Goal: Information Seeking & Learning: Learn about a topic

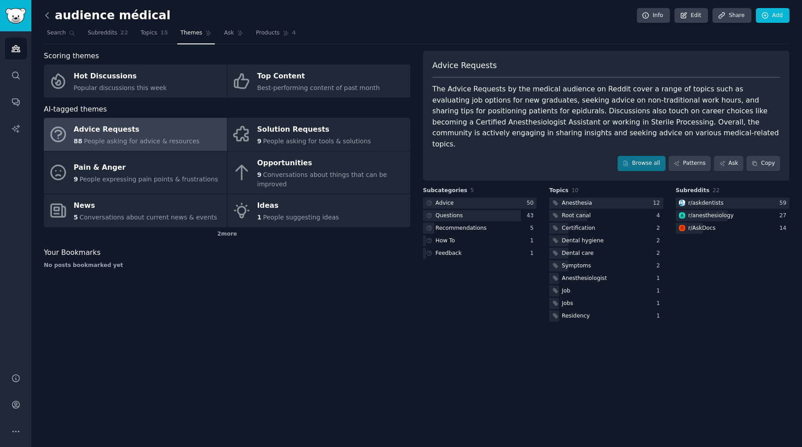
click at [50, 19] on icon at bounding box center [47, 15] width 9 height 9
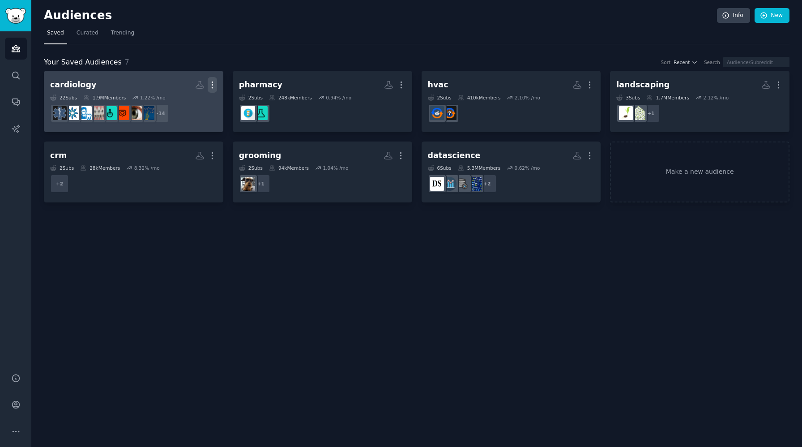
click at [213, 81] on icon "button" at bounding box center [212, 84] width 9 height 9
click at [153, 82] on h2 "cardiology More View Delete" at bounding box center [133, 85] width 167 height 16
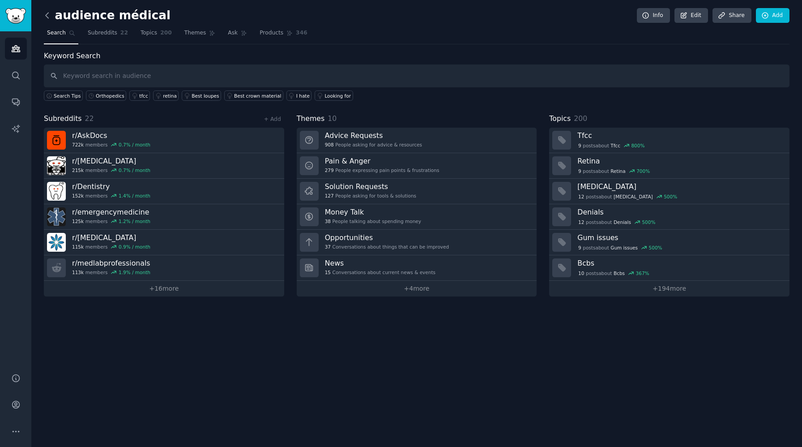
click at [51, 16] on icon at bounding box center [47, 15] width 9 height 9
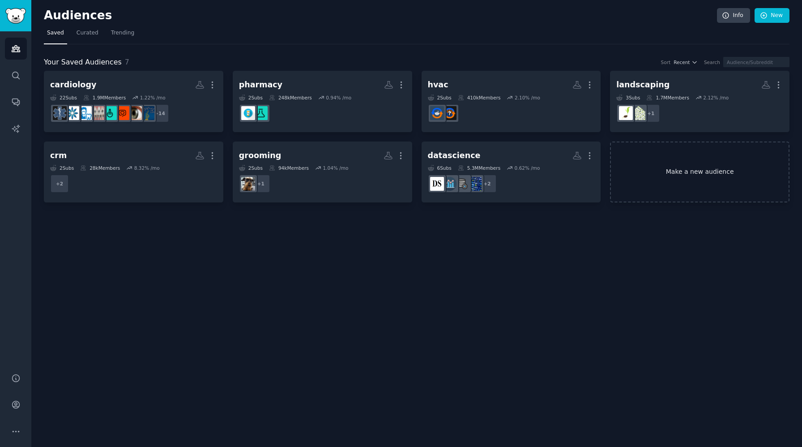
click at [667, 179] on link "Make a new audience" at bounding box center [700, 171] width 180 height 61
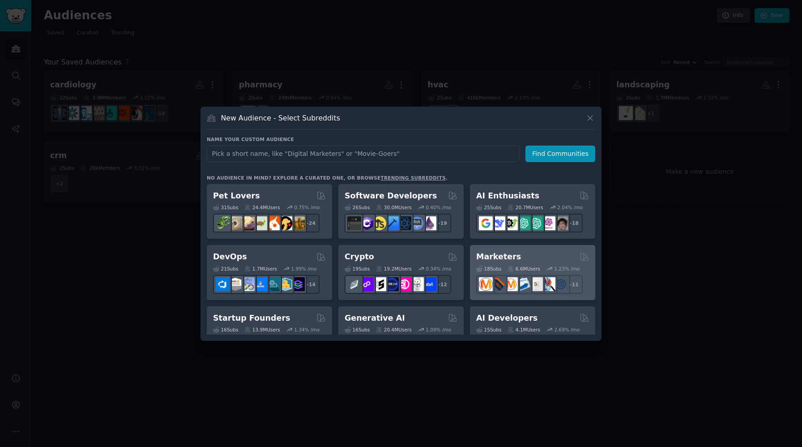
click at [548, 254] on div "Marketers Curated by GummySearch" at bounding box center [532, 256] width 113 height 11
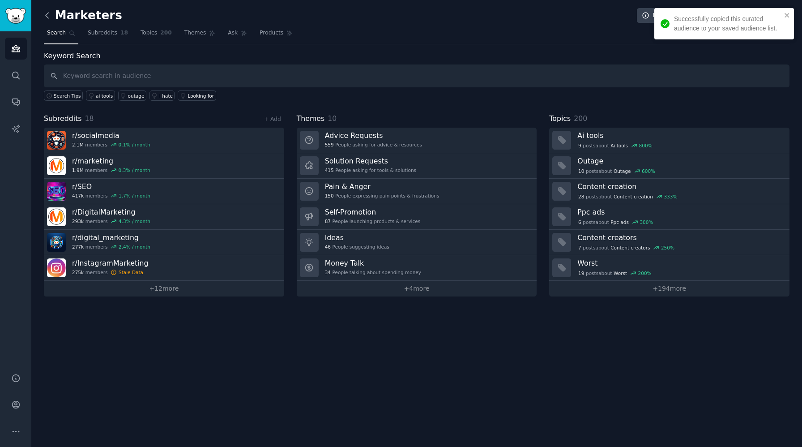
click at [46, 18] on icon at bounding box center [47, 15] width 9 height 9
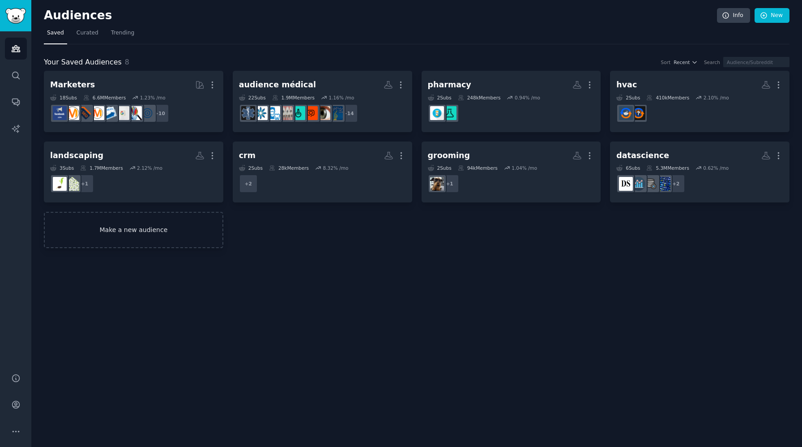
click at [183, 236] on link "Make a new audience" at bounding box center [134, 230] width 180 height 36
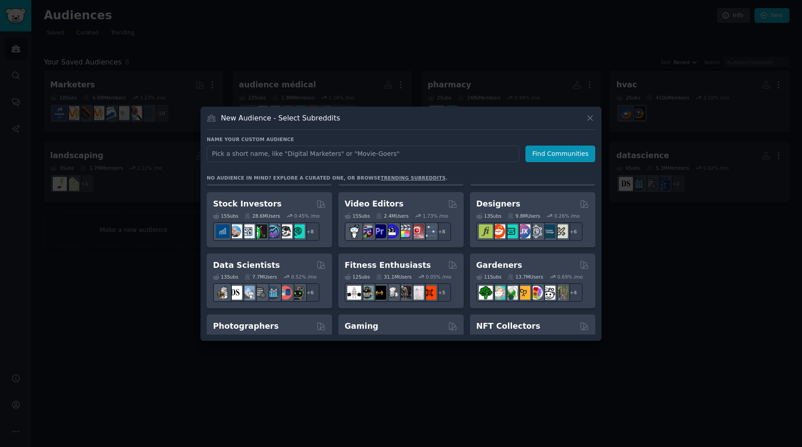
scroll to position [174, 0]
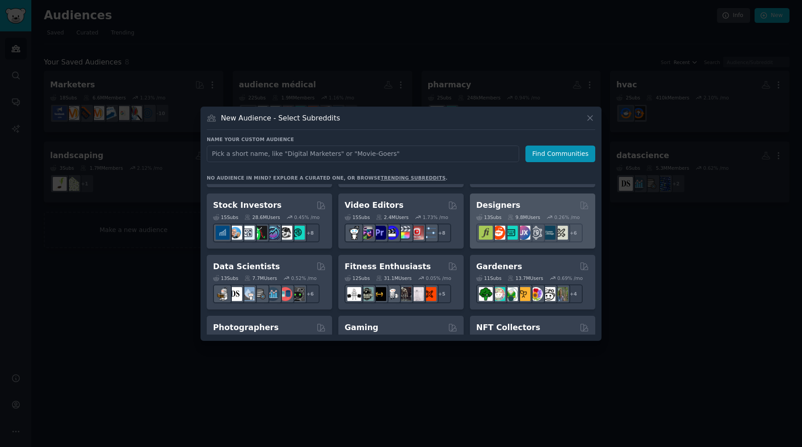
click at [540, 206] on div "Designers Curated by GummySearch" at bounding box center [532, 205] width 113 height 11
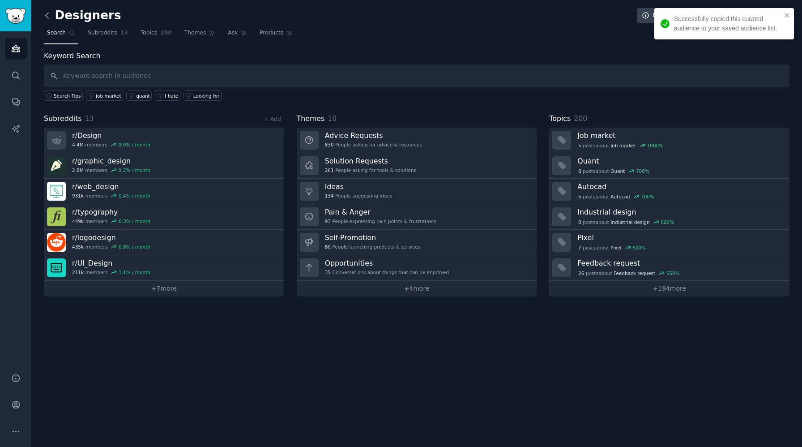
click at [48, 15] on icon at bounding box center [47, 15] width 9 height 9
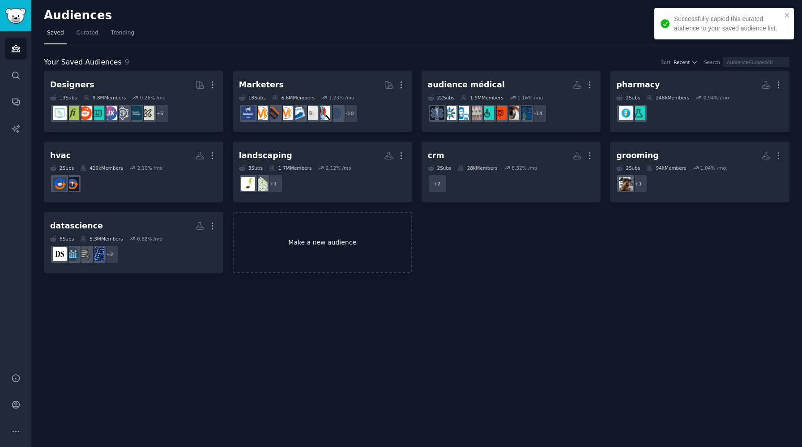
click at [292, 253] on link "Make a new audience" at bounding box center [323, 242] width 180 height 61
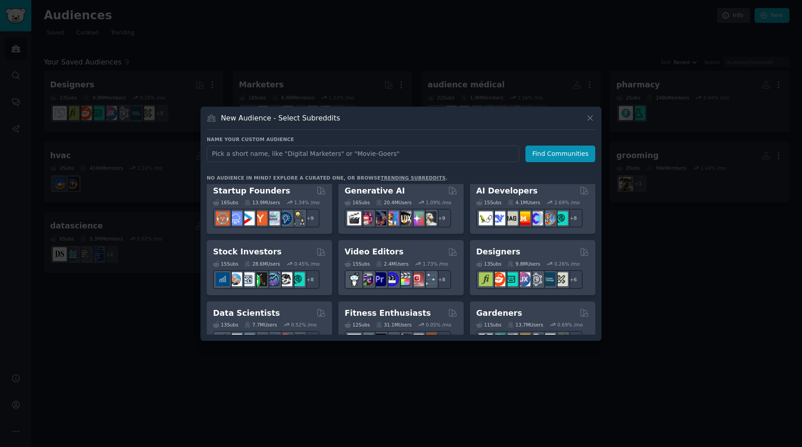
scroll to position [123, 0]
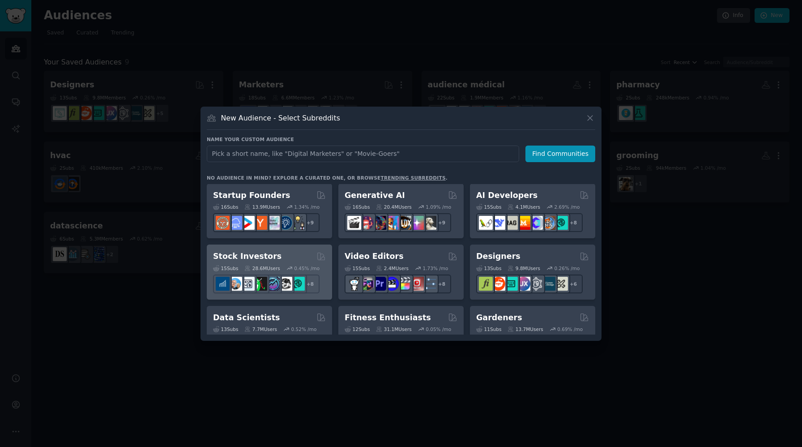
click at [284, 254] on div "Stock Investors Curated by GummySearch" at bounding box center [269, 256] width 113 height 11
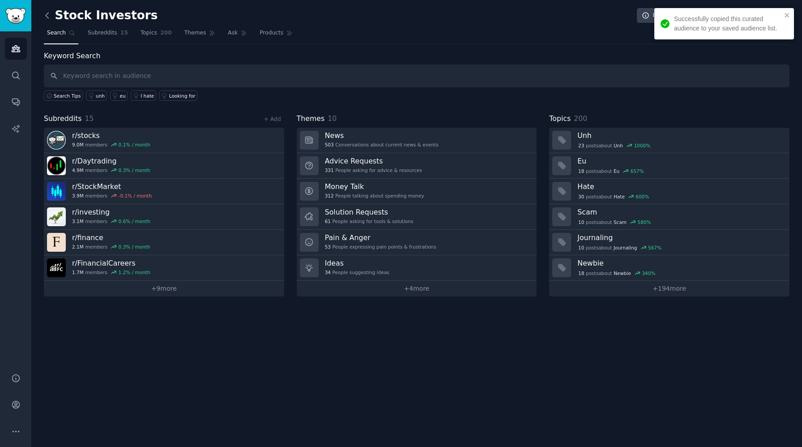
click at [45, 19] on icon at bounding box center [47, 15] width 9 height 9
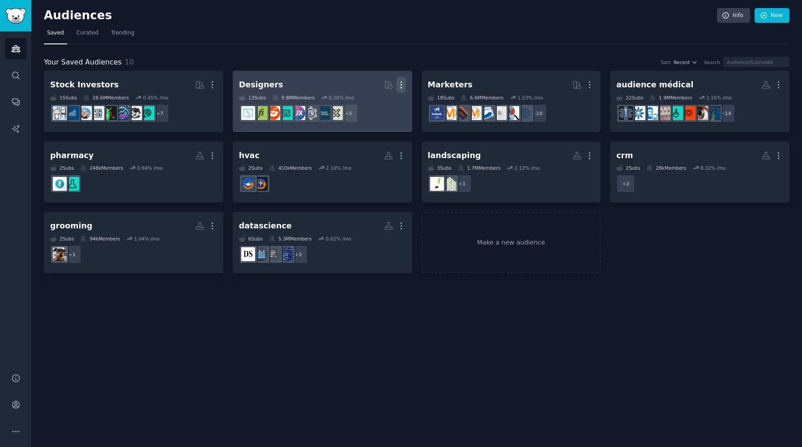
click at [401, 85] on icon "button" at bounding box center [401, 85] width 1 height 6
click at [372, 104] on p "Delete" at bounding box center [377, 103] width 21 height 9
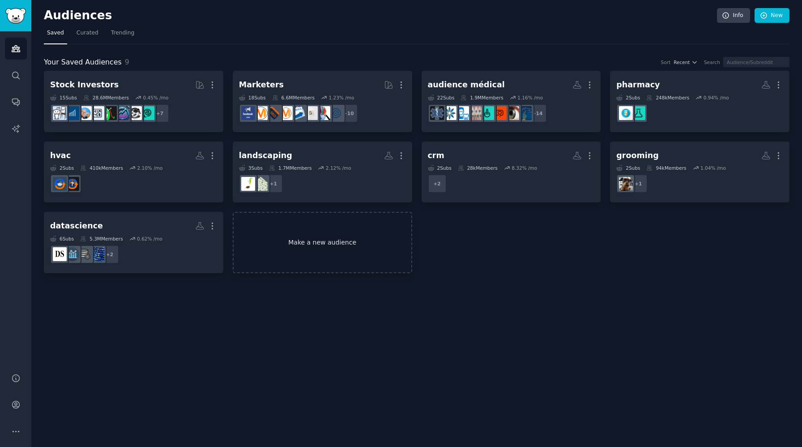
click at [359, 249] on link "Make a new audience" at bounding box center [323, 242] width 180 height 61
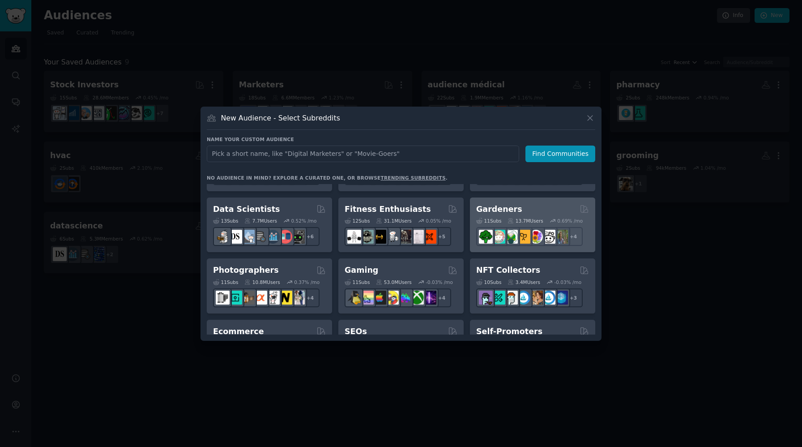
scroll to position [231, 0]
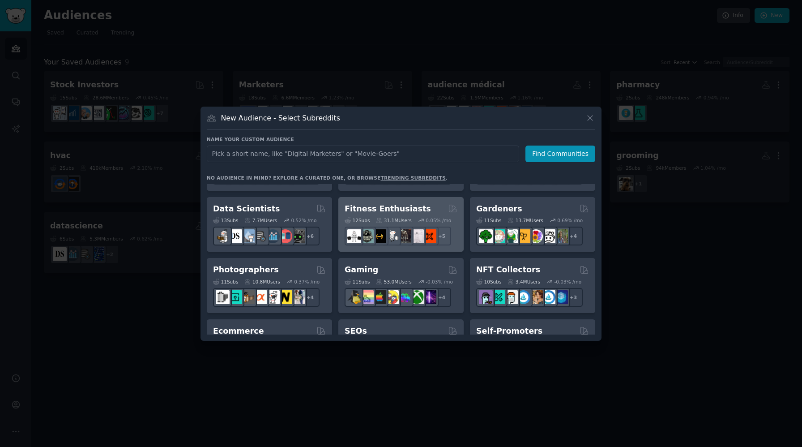
click at [436, 209] on div "Fitness Enthusiasts" at bounding box center [401, 208] width 113 height 11
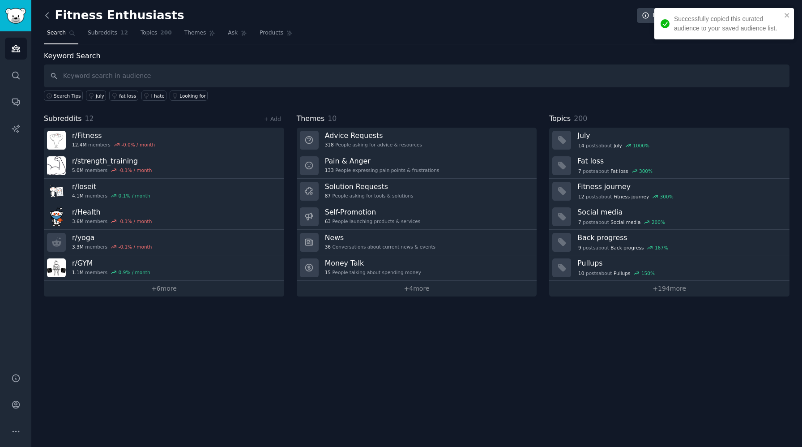
click at [46, 16] on icon at bounding box center [47, 15] width 9 height 9
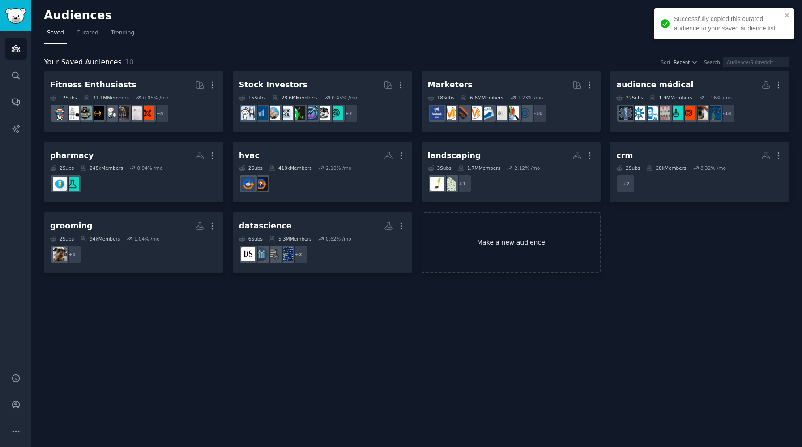
click at [518, 261] on link "Make a new audience" at bounding box center [512, 242] width 180 height 61
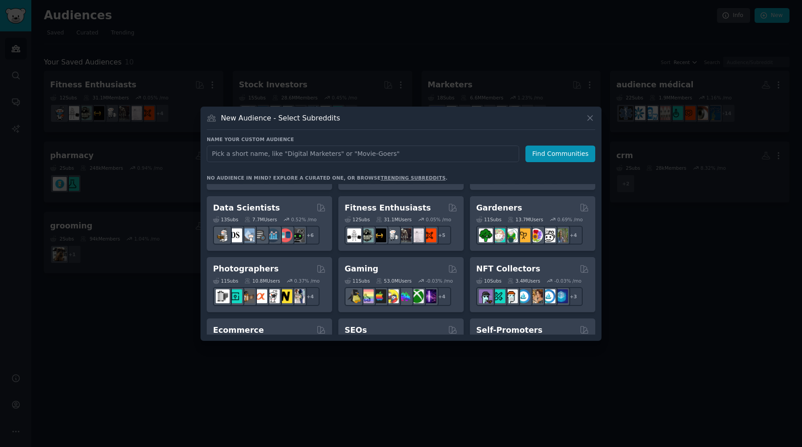
scroll to position [231, 0]
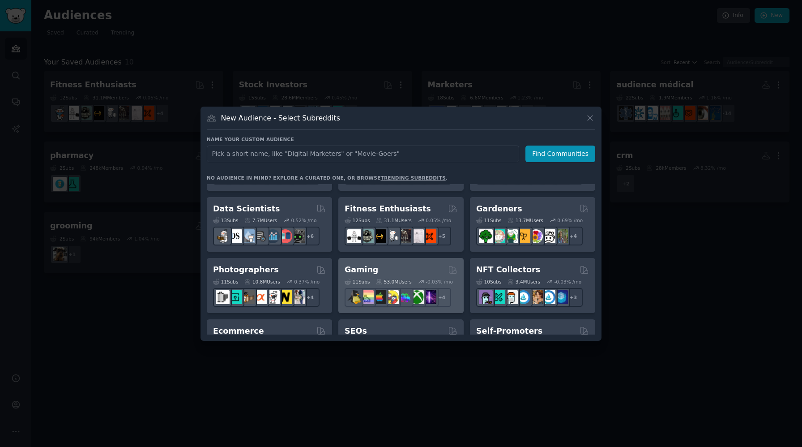
click at [404, 269] on div "Gaming Curated by GummySearch" at bounding box center [401, 269] width 113 height 11
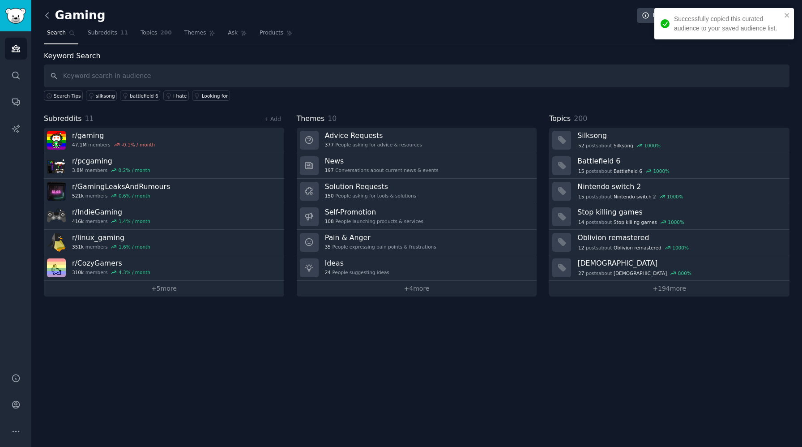
click at [45, 17] on icon at bounding box center [47, 15] width 9 height 9
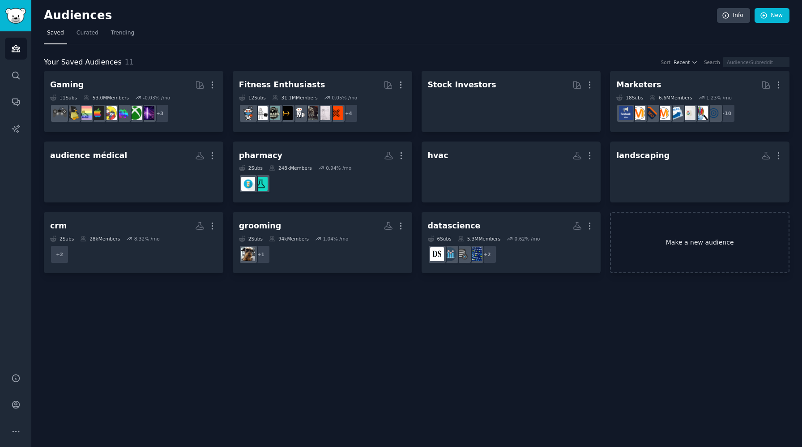
click at [658, 258] on link "Make a new audience" at bounding box center [700, 242] width 180 height 61
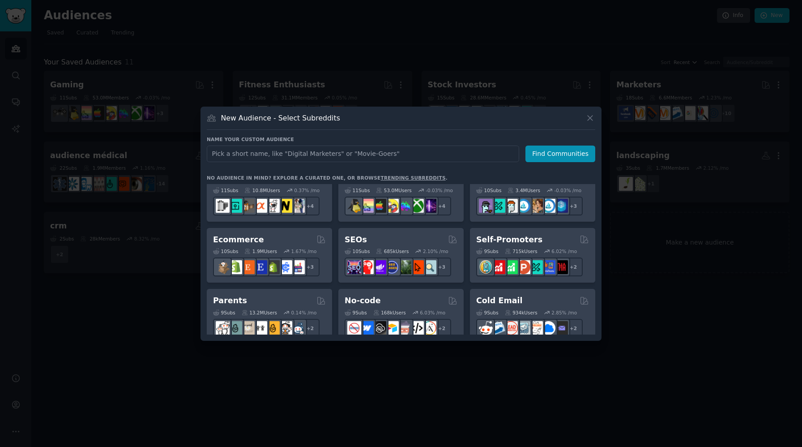
scroll to position [330, 0]
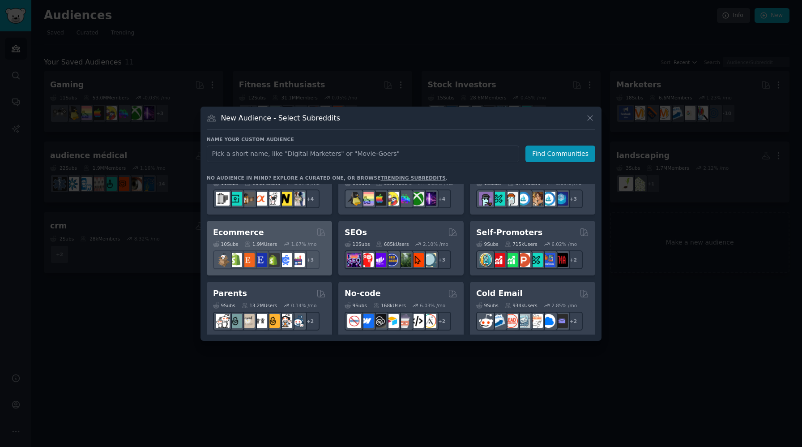
click at [291, 229] on div "Ecommerce" at bounding box center [269, 232] width 113 height 11
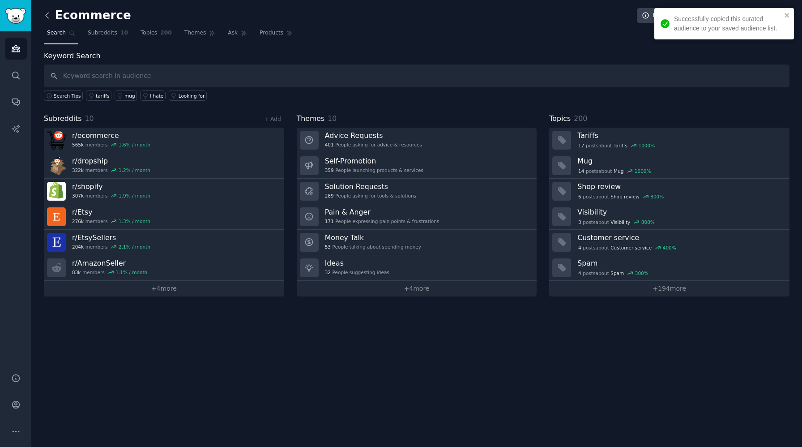
click at [49, 16] on icon at bounding box center [47, 15] width 9 height 9
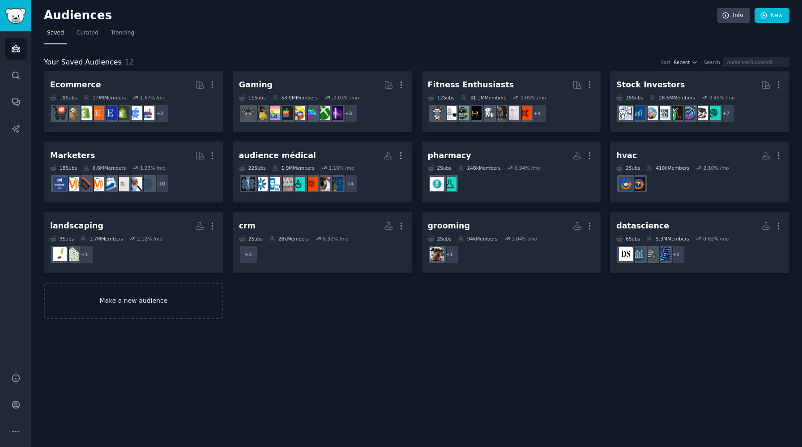
click at [186, 296] on link "Make a new audience" at bounding box center [134, 301] width 180 height 36
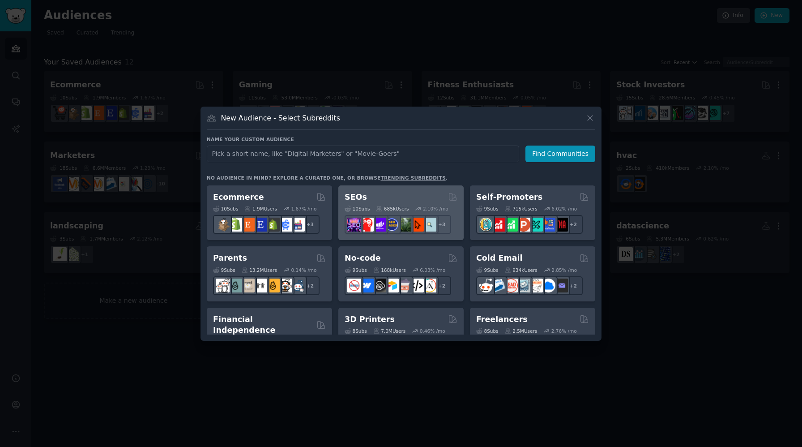
scroll to position [366, 0]
click at [410, 197] on div "SEOs" at bounding box center [401, 196] width 113 height 11
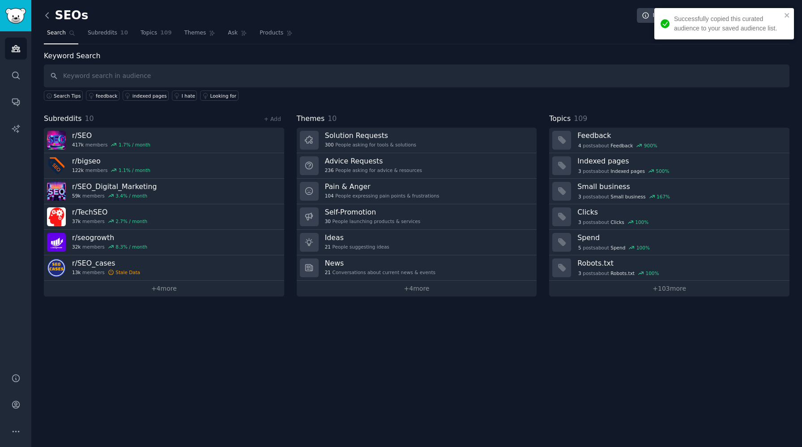
click at [51, 16] on icon at bounding box center [47, 15] width 9 height 9
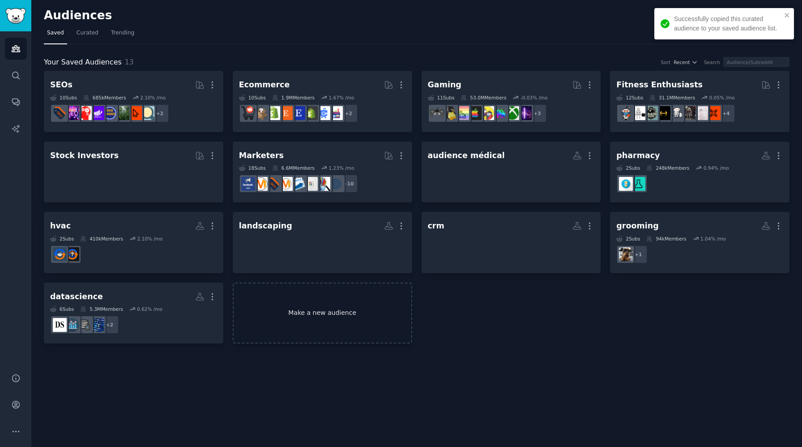
click at [334, 326] on link "Make a new audience" at bounding box center [323, 313] width 180 height 61
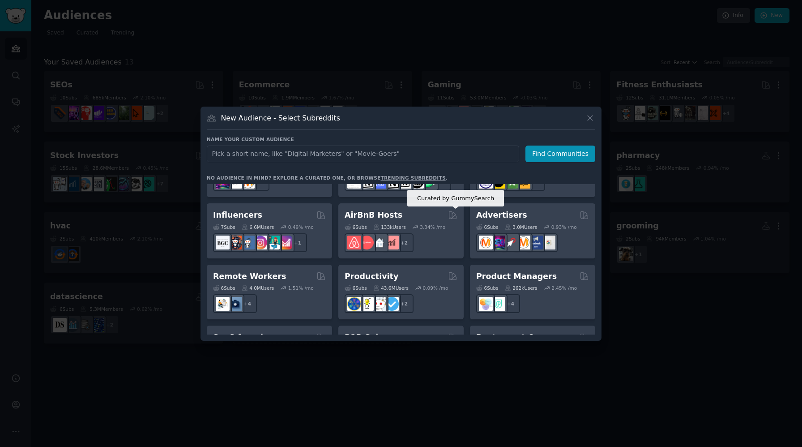
scroll to position [607, 0]
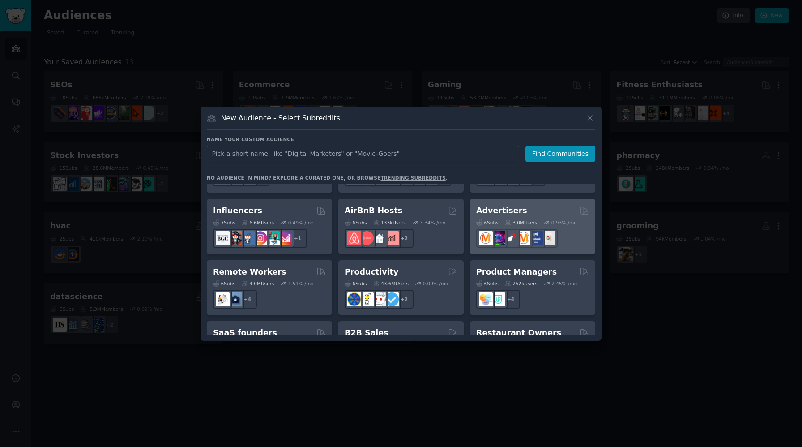
click at [578, 229] on div at bounding box center [532, 238] width 113 height 19
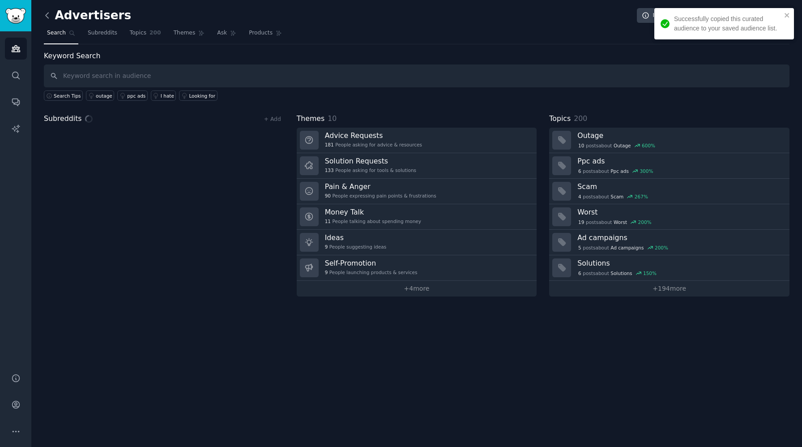
click at [48, 20] on icon at bounding box center [47, 15] width 9 height 9
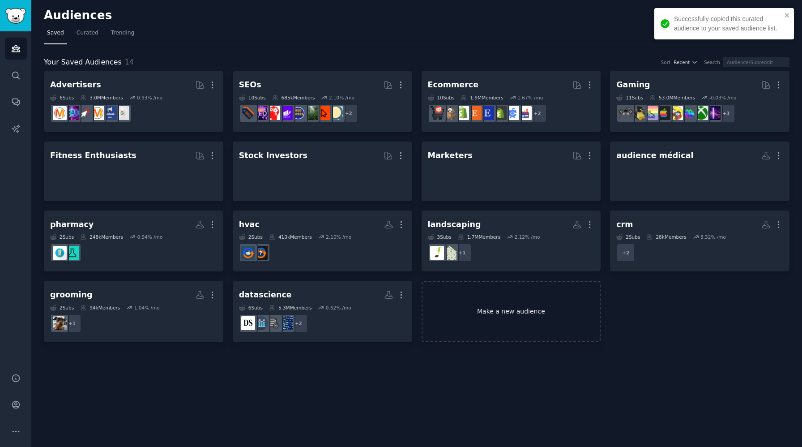
click at [464, 299] on link "Make a new audience" at bounding box center [512, 311] width 180 height 61
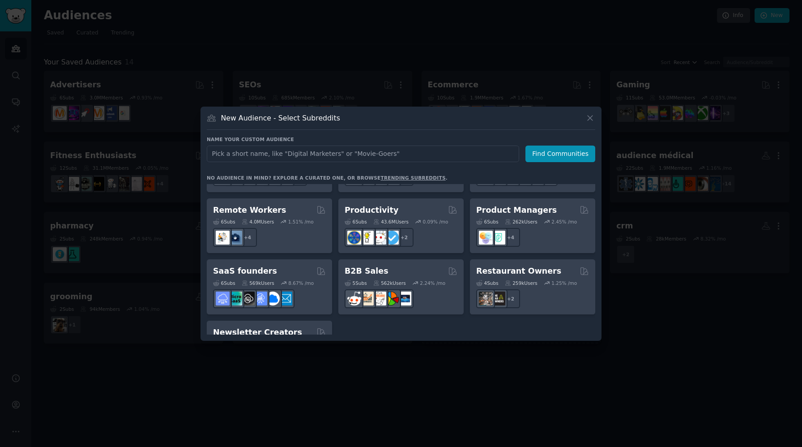
scroll to position [666, 0]
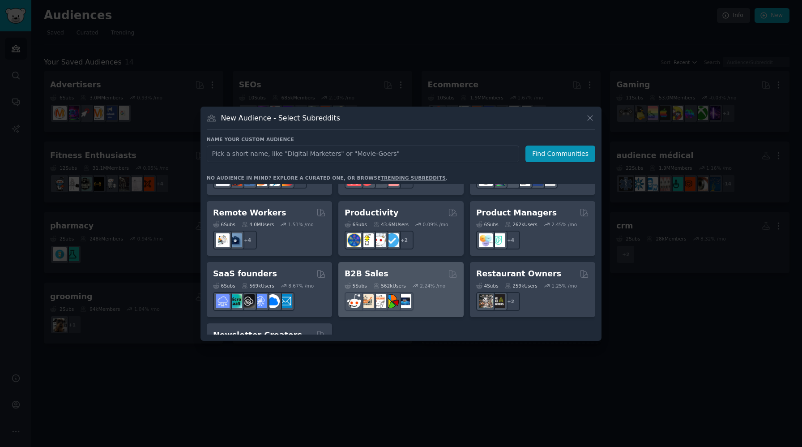
click at [445, 292] on div at bounding box center [401, 301] width 113 height 19
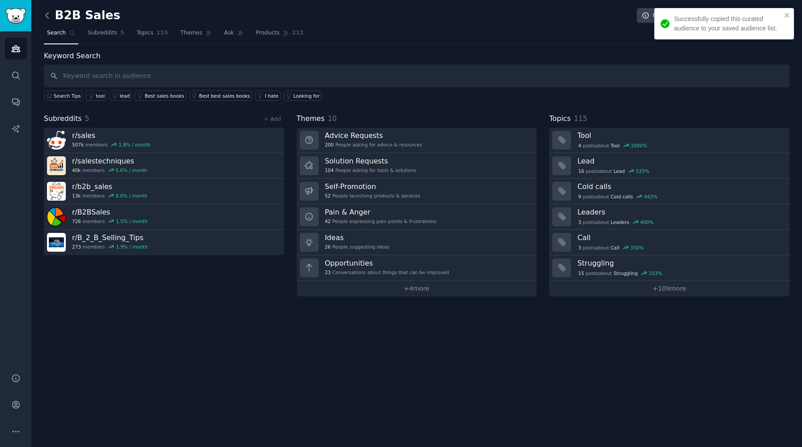
click at [45, 18] on icon at bounding box center [47, 15] width 9 height 9
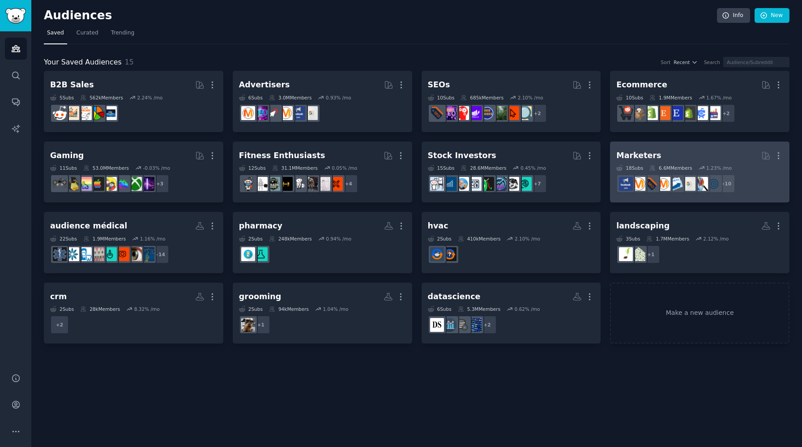
click at [673, 152] on h2 "Marketers More" at bounding box center [700, 156] width 167 height 16
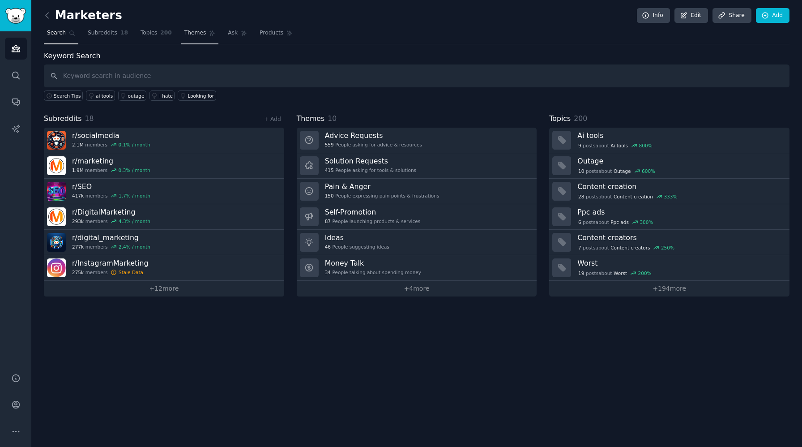
click at [181, 34] on link "Themes" at bounding box center [200, 35] width 38 height 18
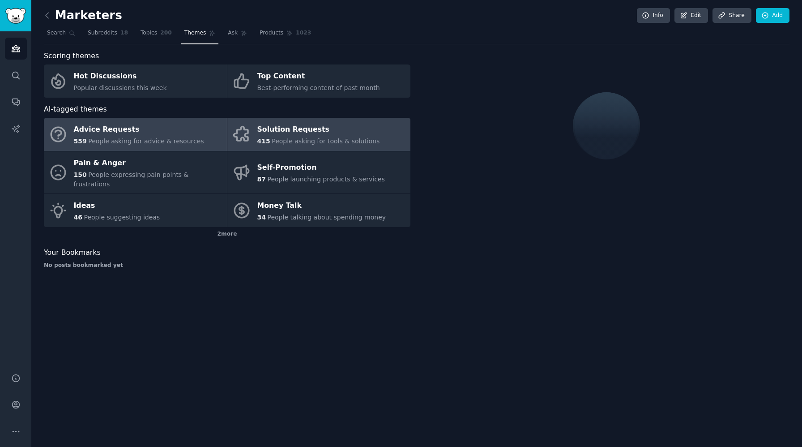
click at [313, 142] on span "People asking for tools & solutions" at bounding box center [326, 140] width 108 height 7
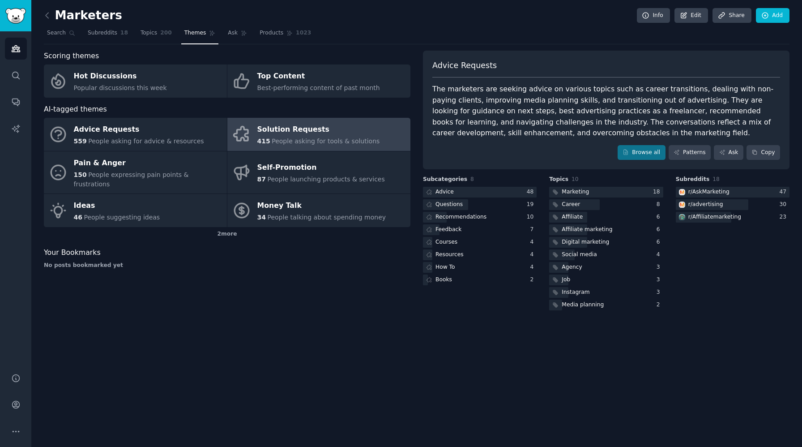
click at [346, 137] on div "415 People asking for tools & solutions" at bounding box center [318, 141] width 123 height 9
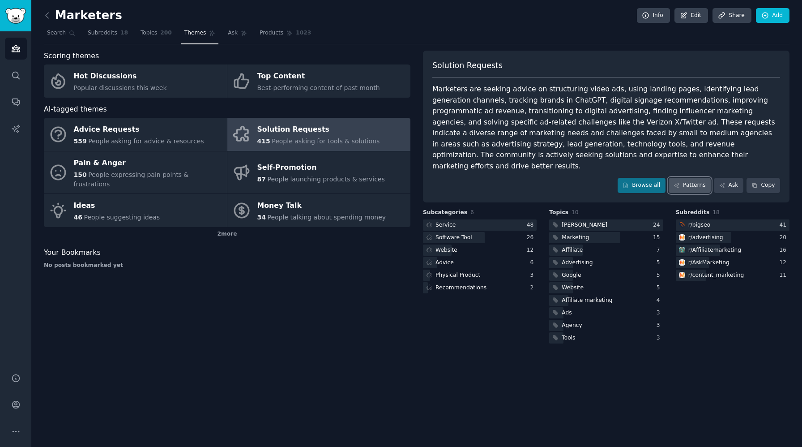
click at [693, 178] on link "Patterns" at bounding box center [690, 185] width 42 height 15
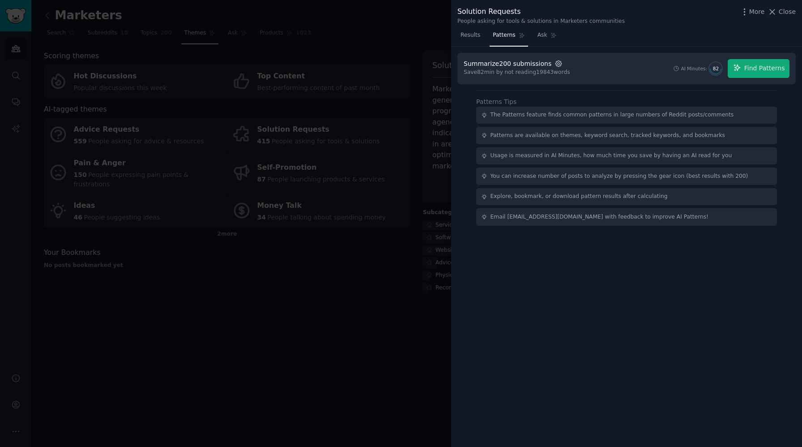
click at [555, 64] on icon "button" at bounding box center [559, 64] width 8 height 8
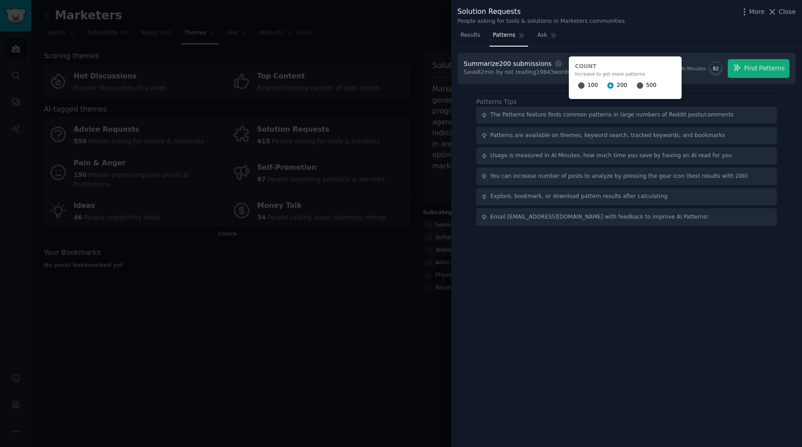
click at [639, 85] on div "500" at bounding box center [647, 85] width 20 height 14
click at [637, 85] on input "500" at bounding box center [640, 85] width 6 height 6
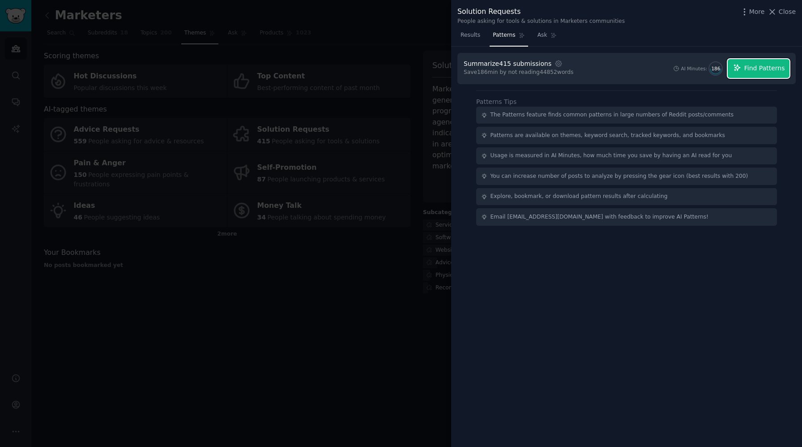
click at [766, 67] on span "Find Patterns" at bounding box center [765, 68] width 41 height 9
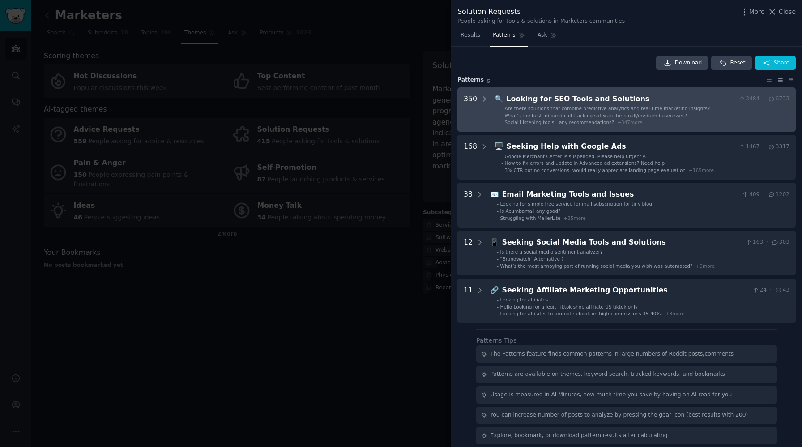
click at [693, 106] on span "Are there solutions that combine predictive analytics and real-time marketing i…" at bounding box center [608, 108] width 206 height 5
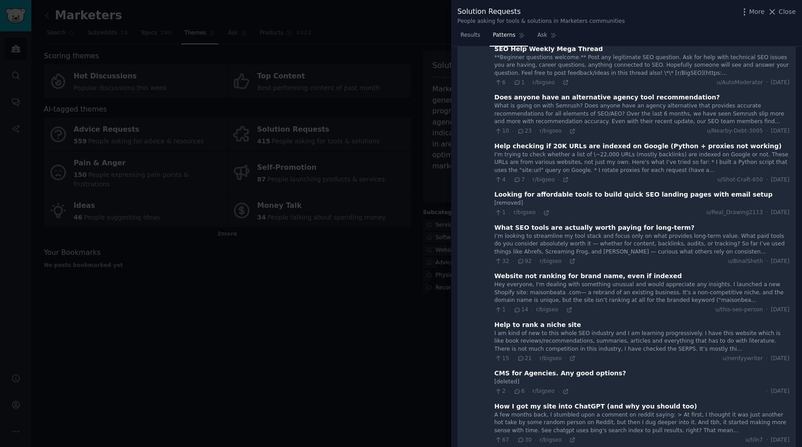
scroll to position [473, 0]
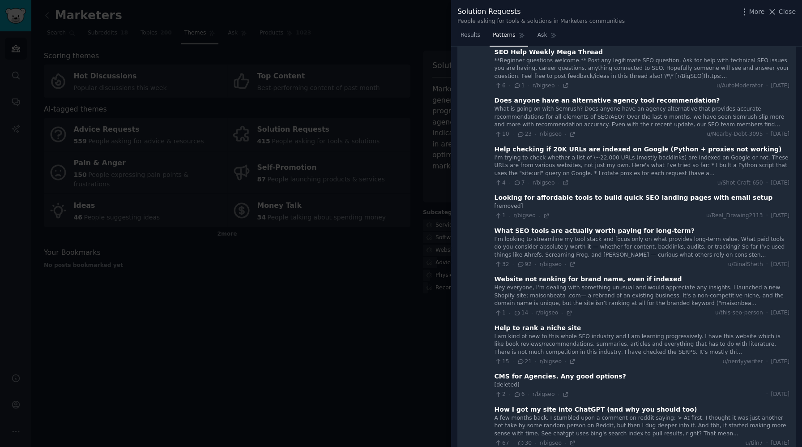
click at [325, 332] on div at bounding box center [401, 223] width 802 height 447
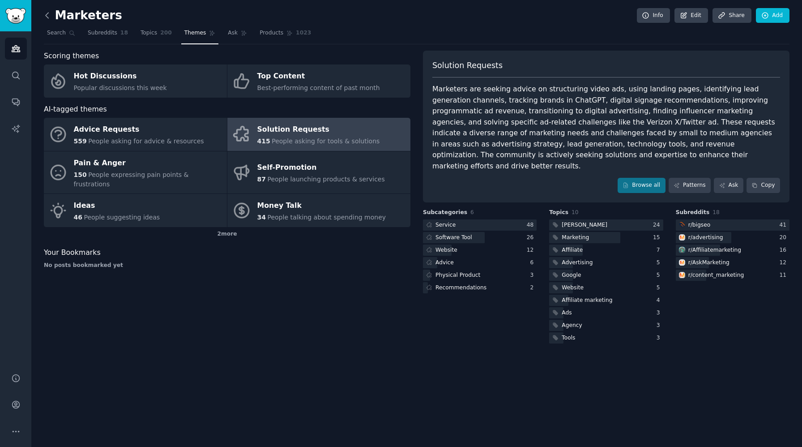
click at [49, 14] on icon at bounding box center [47, 15] width 9 height 9
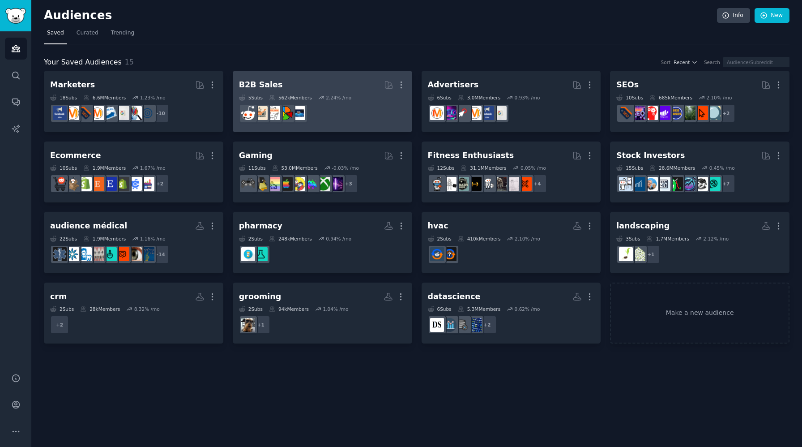
click at [335, 122] on dd "r/B_2_B_Selling_Tips" at bounding box center [322, 113] width 167 height 25
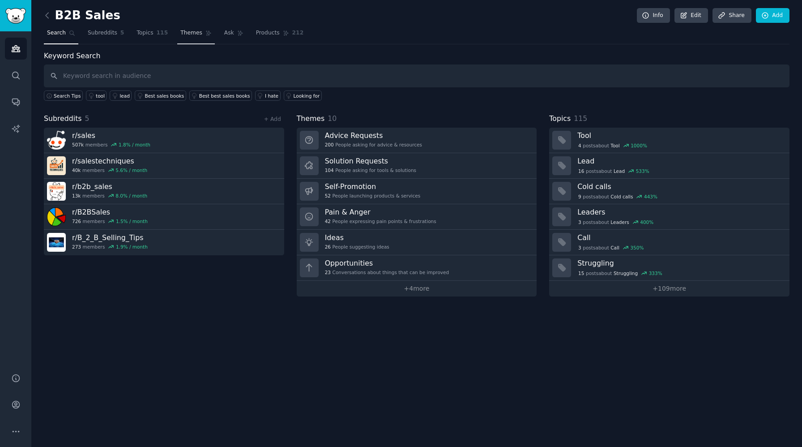
click at [187, 35] on span "Themes" at bounding box center [191, 33] width 22 height 8
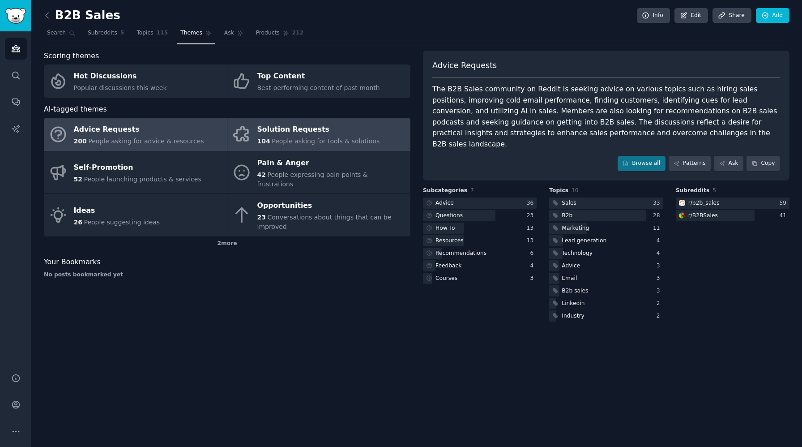
click at [363, 129] on div "Solution Requests" at bounding box center [318, 130] width 123 height 14
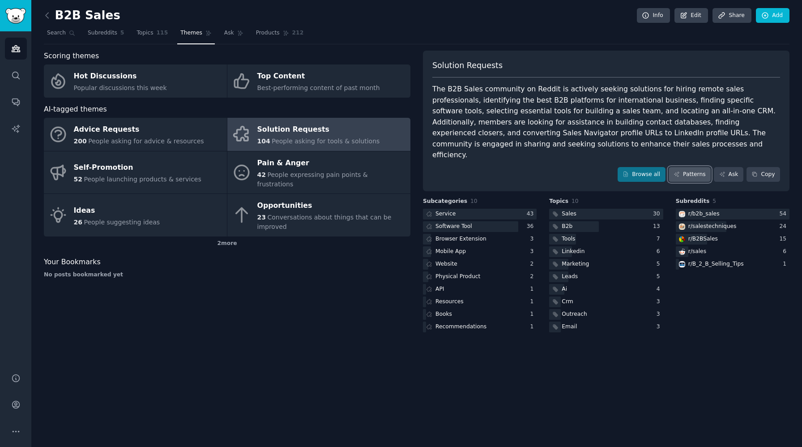
click at [694, 167] on link "Patterns" at bounding box center [690, 174] width 42 height 15
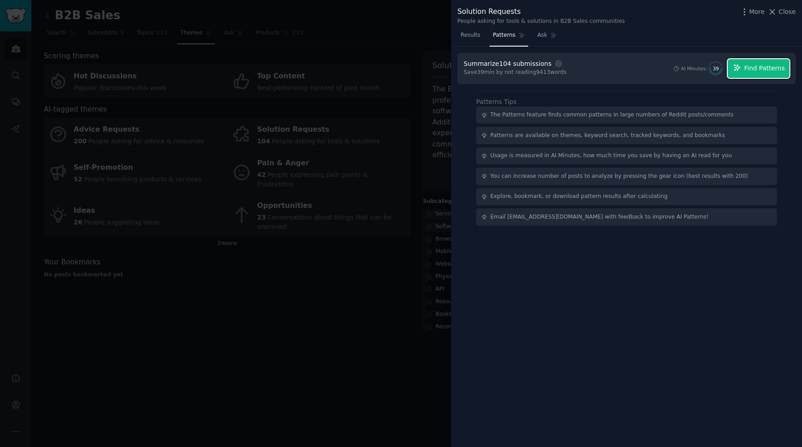
click at [755, 73] on span "Find Patterns" at bounding box center [765, 68] width 41 height 9
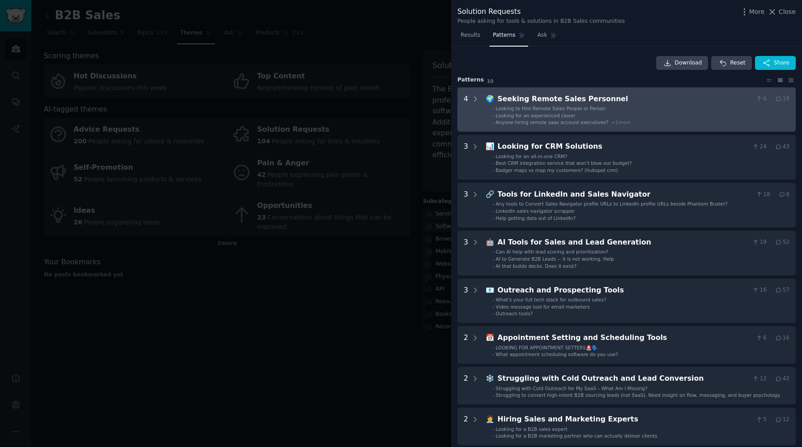
click at [665, 119] on li "- Anyone hiring remote saas account executives? + 1 more" at bounding box center [641, 122] width 297 height 6
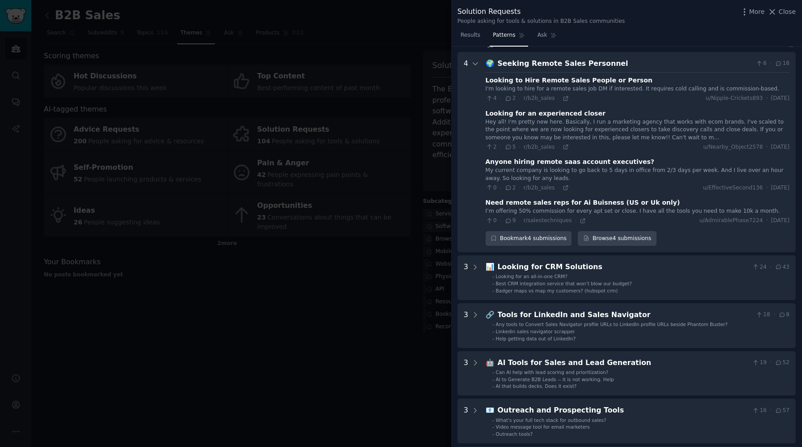
scroll to position [41, 0]
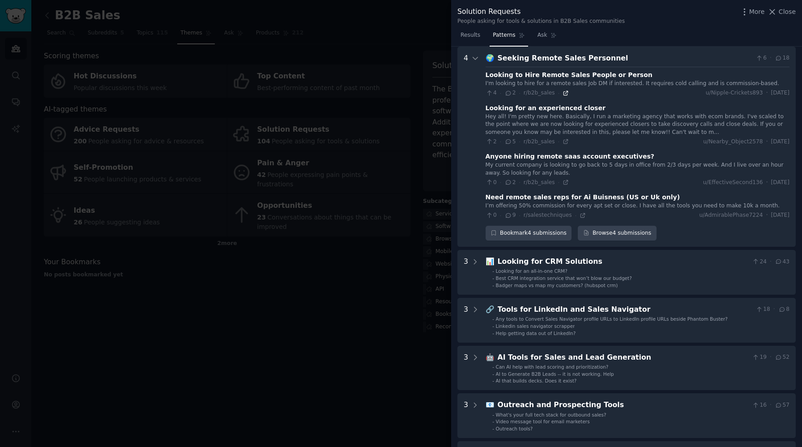
click at [564, 94] on icon at bounding box center [566, 93] width 4 height 4
click at [563, 141] on icon at bounding box center [566, 141] width 6 height 6
click at [567, 185] on icon at bounding box center [566, 182] width 6 height 6
click at [580, 215] on icon at bounding box center [583, 215] width 6 height 6
click at [310, 393] on div at bounding box center [401, 223] width 802 height 447
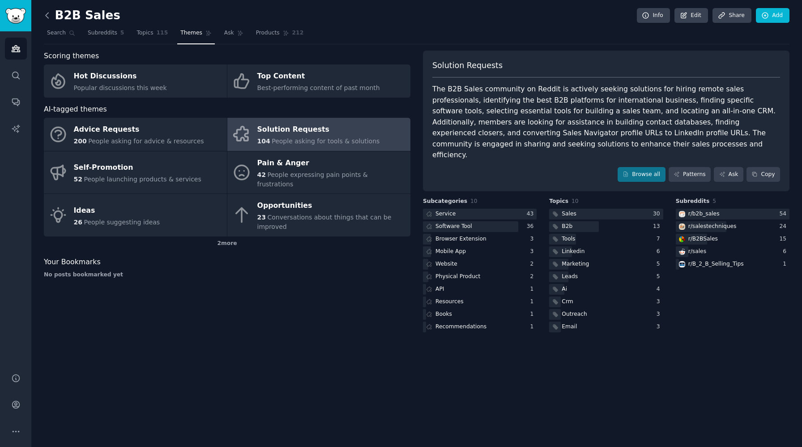
click at [49, 17] on icon at bounding box center [47, 15] width 9 height 9
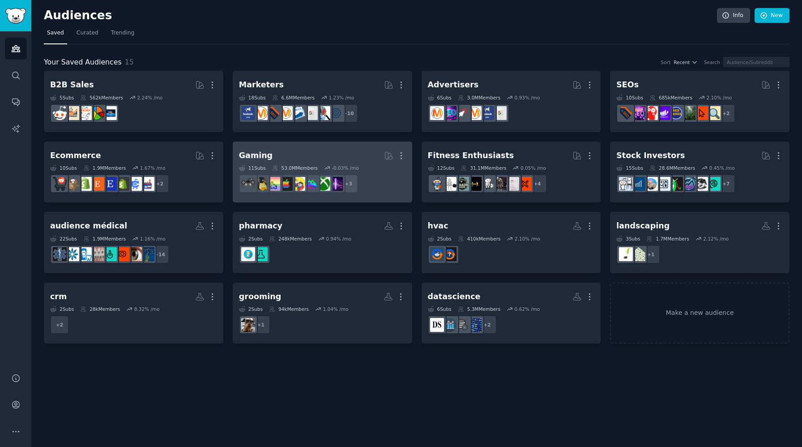
click at [272, 154] on h2 "Gaming More" at bounding box center [322, 156] width 167 height 16
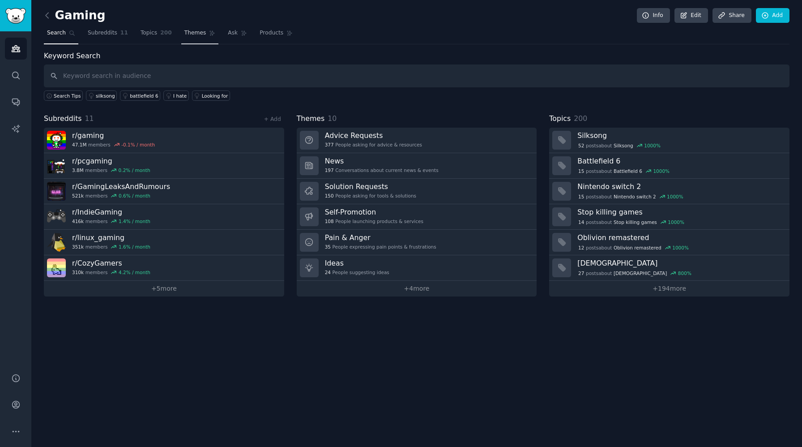
click at [210, 33] on icon at bounding box center [212, 33] width 5 height 5
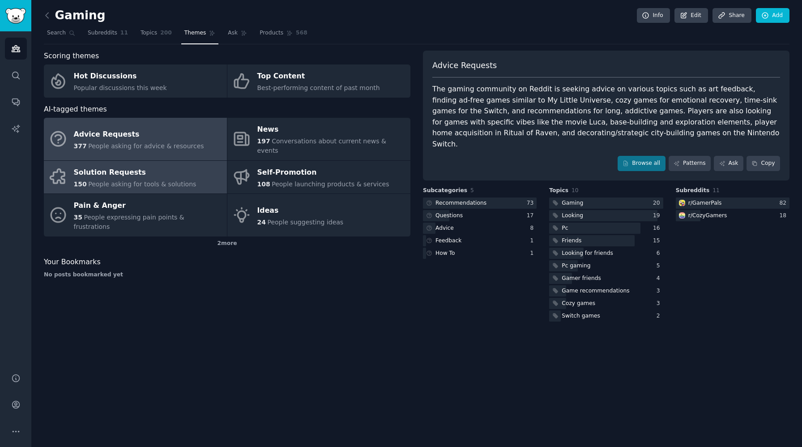
click at [173, 180] on span "People asking for tools & solutions" at bounding box center [142, 183] width 108 height 7
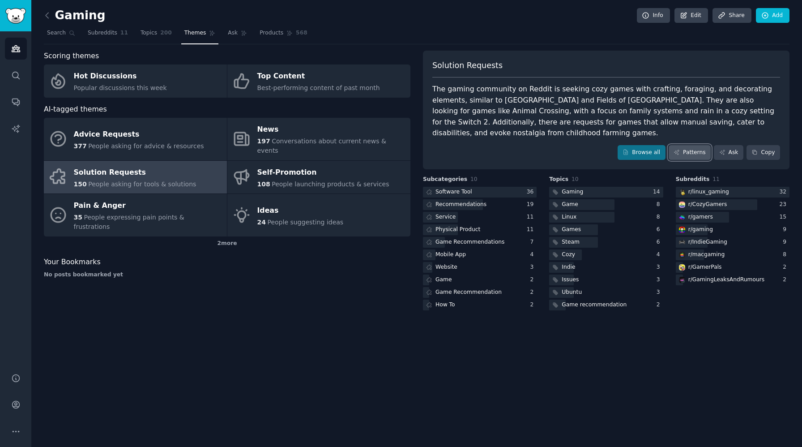
click at [687, 145] on link "Patterns" at bounding box center [690, 152] width 42 height 15
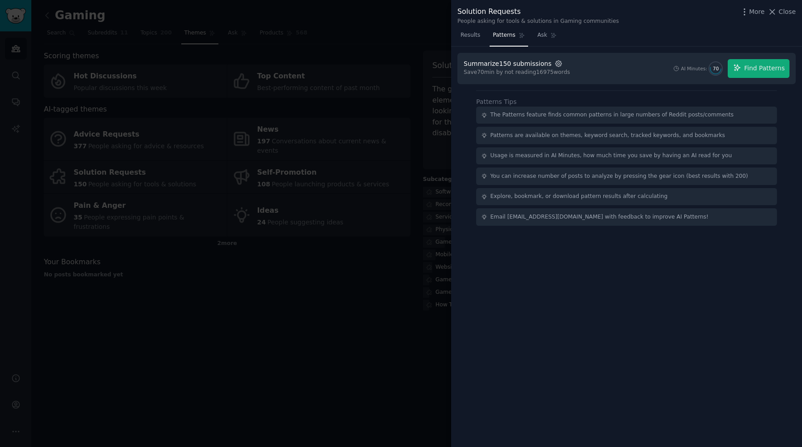
click at [555, 61] on icon "button" at bounding box center [559, 64] width 8 height 8
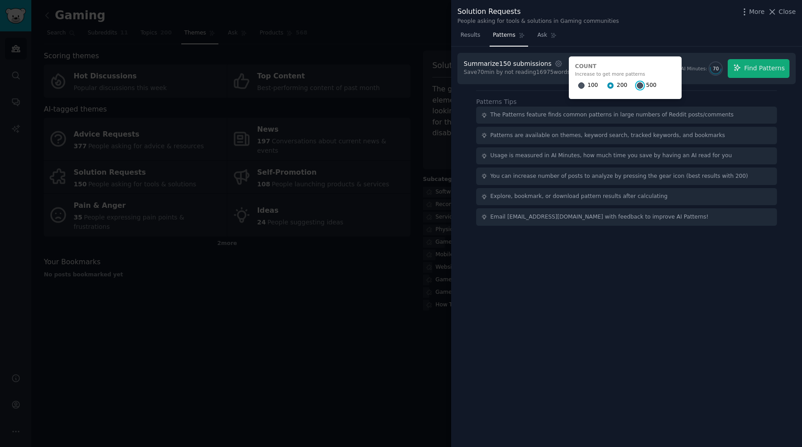
click at [637, 84] on input "500" at bounding box center [640, 85] width 6 height 6
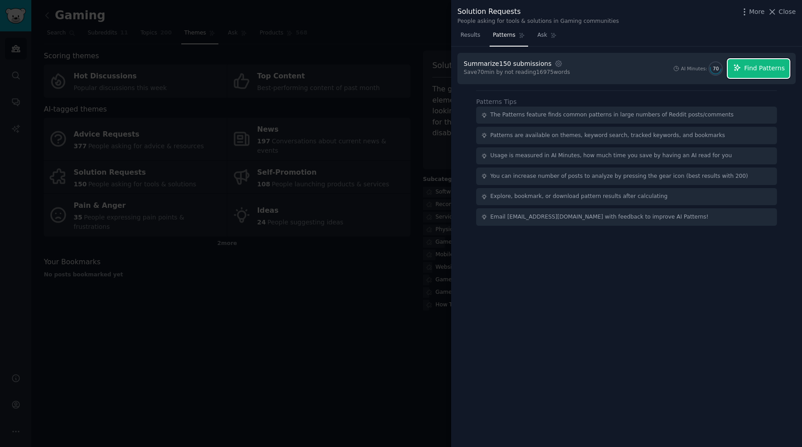
click at [761, 70] on span "Find Patterns" at bounding box center [765, 68] width 41 height 9
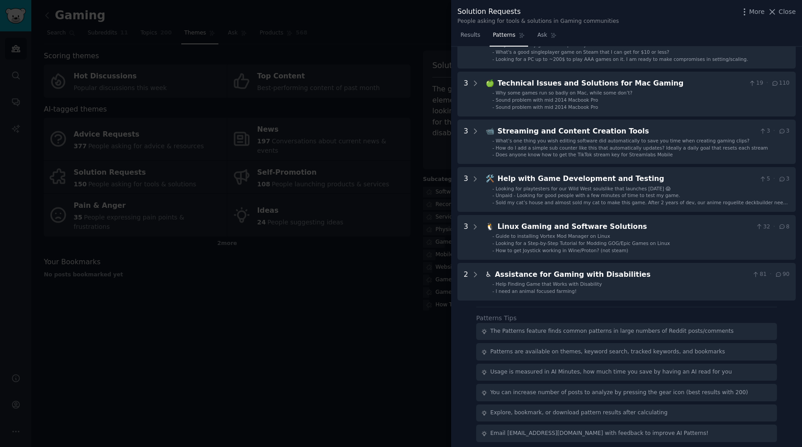
scroll to position [163, 0]
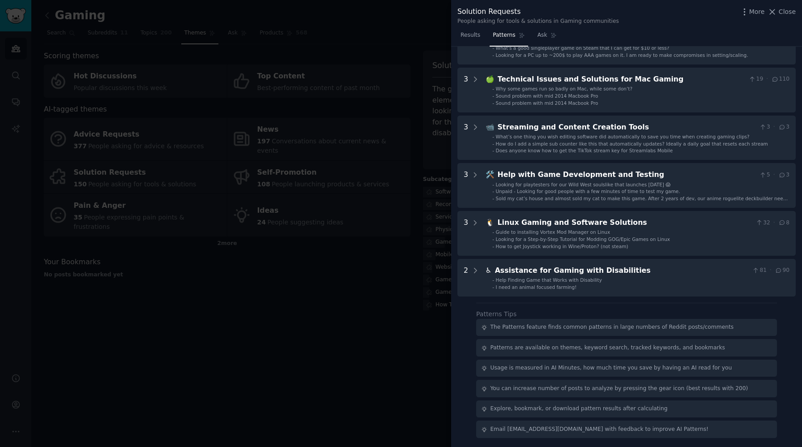
click at [352, 357] on div at bounding box center [401, 223] width 802 height 447
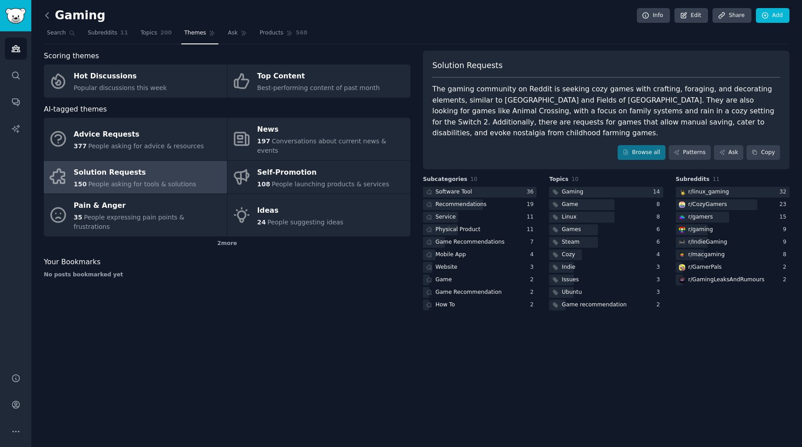
click at [49, 14] on icon at bounding box center [47, 15] width 9 height 9
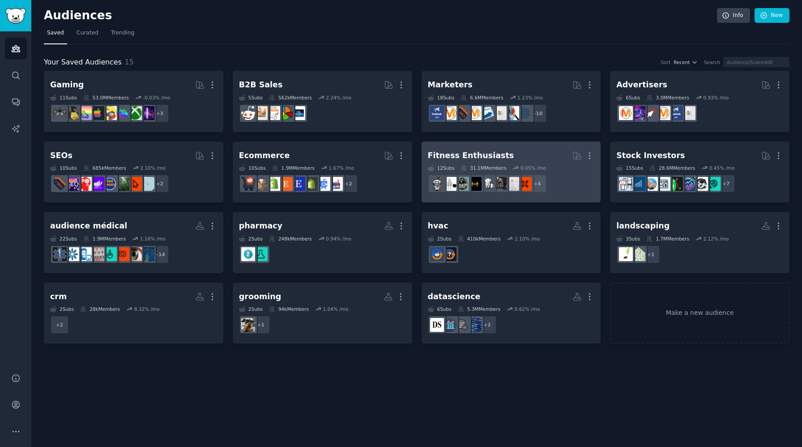
click at [487, 157] on div "Fitness Enthusiasts" at bounding box center [471, 155] width 86 height 11
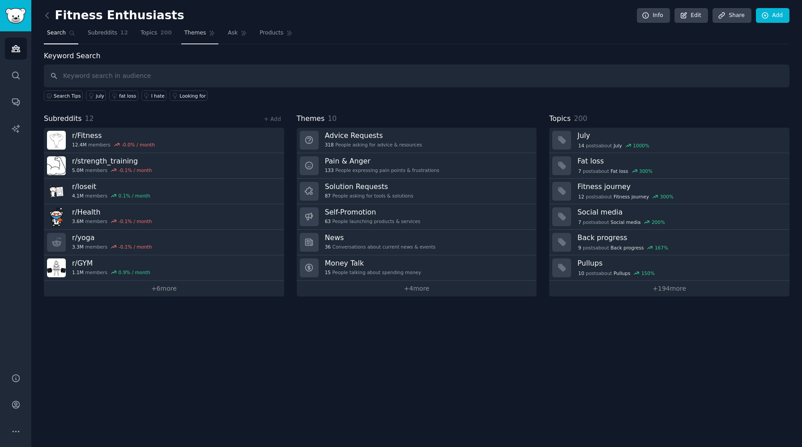
click at [185, 33] on span "Themes" at bounding box center [195, 33] width 22 height 8
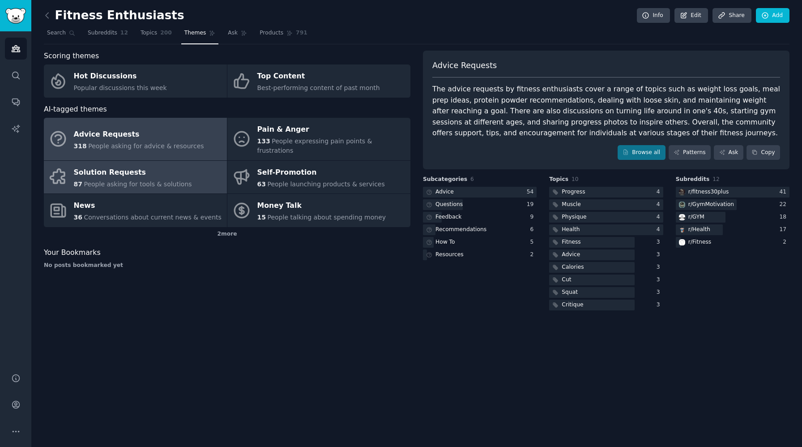
click at [213, 165] on link "Solution Requests 87 People asking for tools & solutions" at bounding box center [135, 177] width 183 height 33
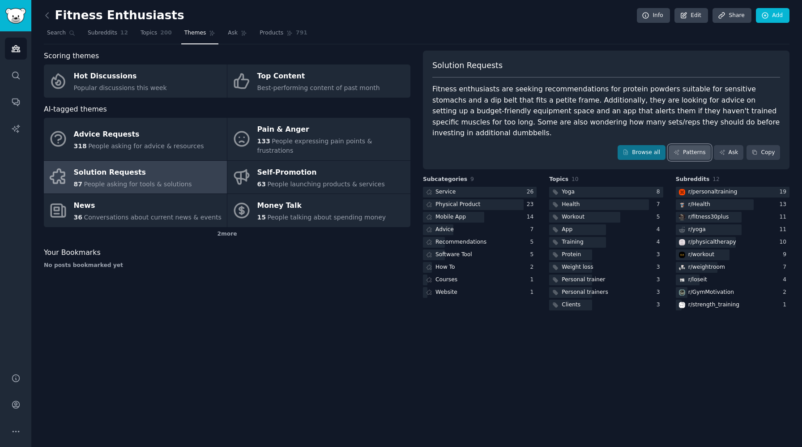
click at [686, 145] on link "Patterns" at bounding box center [690, 152] width 42 height 15
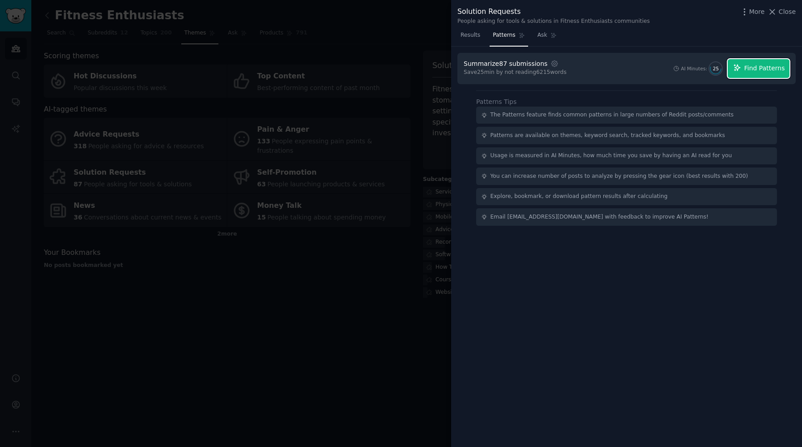
click at [776, 69] on span "Find Patterns" at bounding box center [765, 68] width 41 height 9
